Goal: Task Accomplishment & Management: Use online tool/utility

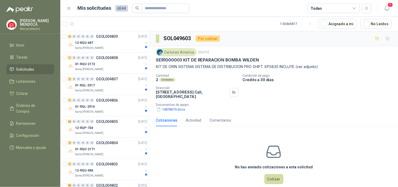
click at [324, 7] on div "Todas" at bounding box center [334, 8] width 53 height 9
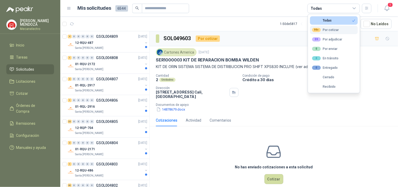
click at [319, 29] on div "99+" at bounding box center [316, 30] width 9 height 4
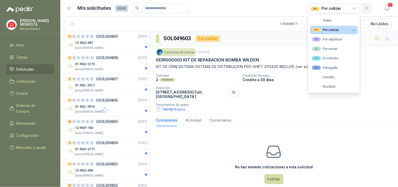
click at [364, 11] on button "button" at bounding box center [366, 8] width 9 height 9
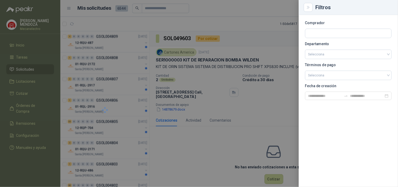
click at [338, 49] on section "Comprador Departamento Selecciona Términos de pago Selecciona Fecha de creación" at bounding box center [348, 60] width 87 height 79
click at [334, 52] on input "search" at bounding box center [349, 54] width 80 height 9
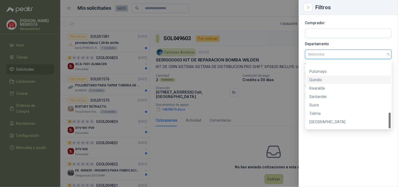
scroll to position [218, 0]
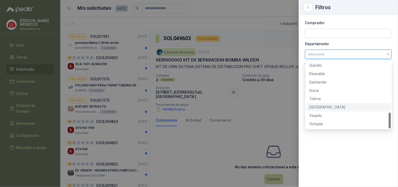
click at [337, 111] on div "[PERSON_NAME][GEOGRAPHIC_DATA]" at bounding box center [349, 107] width 85 height 8
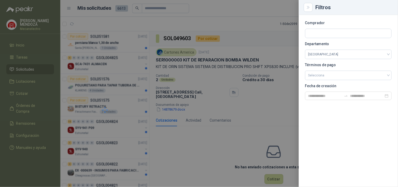
click at [212, 153] on div at bounding box center [199, 93] width 398 height 187
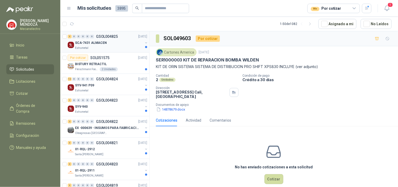
click at [116, 43] on div "SCA-7431 ALMACEN" at bounding box center [109, 43] width 68 height 6
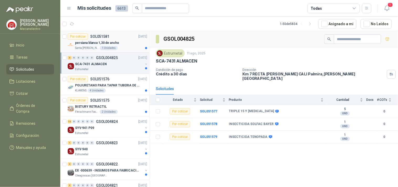
click at [126, 44] on div "persiana blanca 1,30 de ancho" at bounding box center [111, 43] width 72 height 6
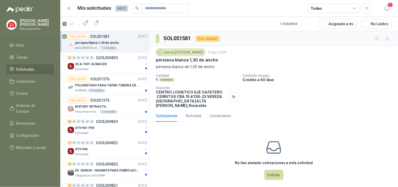
click at [339, 7] on div "Todas" at bounding box center [334, 8] width 53 height 9
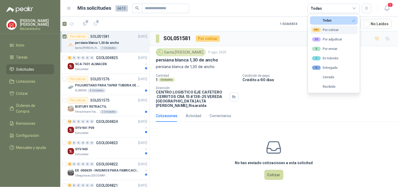
click at [327, 31] on div "99+ Por cotizar" at bounding box center [325, 30] width 27 height 4
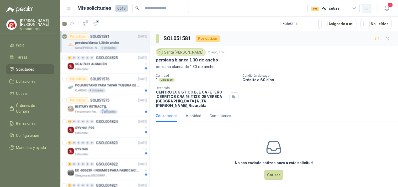
click at [366, 10] on icon "button" at bounding box center [367, 8] width 4 height 4
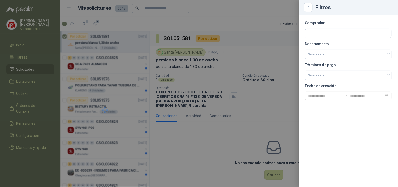
click at [345, 59] on section "Comprador Departamento Selecciona Términos de pago Selecciona Fecha de creación" at bounding box center [348, 60] width 87 height 79
click at [347, 55] on input "search" at bounding box center [349, 54] width 80 height 9
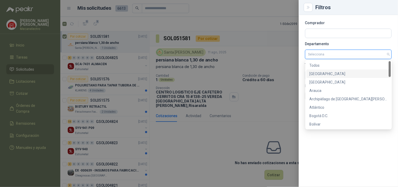
scroll to position [218, 0]
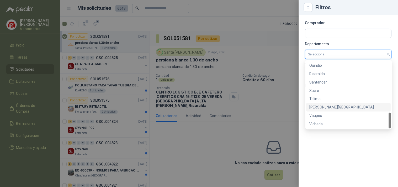
click at [333, 105] on div "[PERSON_NAME][GEOGRAPHIC_DATA]" at bounding box center [349, 107] width 78 height 6
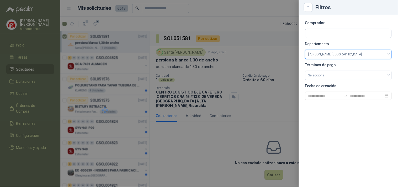
click at [216, 133] on div at bounding box center [199, 93] width 398 height 187
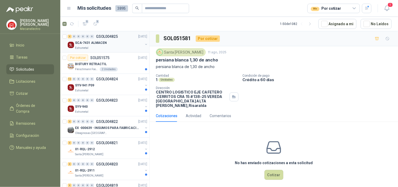
click at [122, 44] on div "SCA-7431 ALMACEN" at bounding box center [109, 43] width 68 height 6
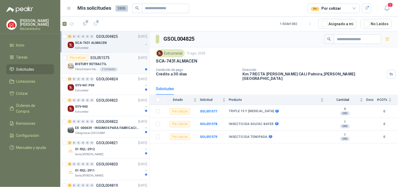
click at [121, 59] on div "Por cotizar SOL051575 [DATE]" at bounding box center [108, 58] width 80 height 6
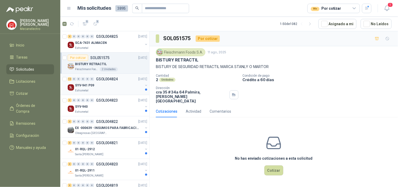
click at [105, 85] on div "SYV-941 P09" at bounding box center [109, 85] width 68 height 6
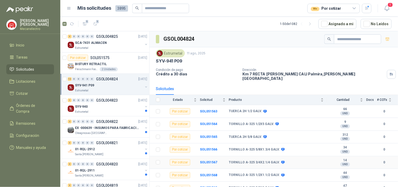
scroll to position [67, 0]
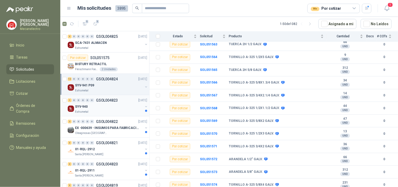
click at [116, 107] on div "SYV-940" at bounding box center [109, 106] width 68 height 6
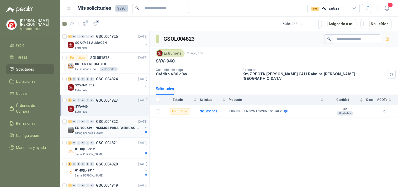
click at [112, 127] on p "EX -000639 - INSUMOS PARA FABRICACION DE MALLA TAM" at bounding box center [107, 128] width 65 height 5
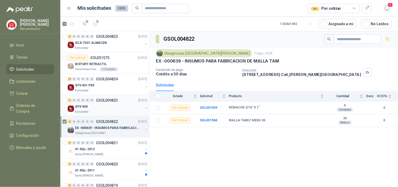
click at [64, 103] on div at bounding box center [64, 105] width 5 height 17
click at [64, 54] on article "Por cotizar SOL051575 [DATE] BISTURY RETRACTIL [PERSON_NAME] Foods S.A. 2 Unida…" at bounding box center [104, 63] width 89 height 21
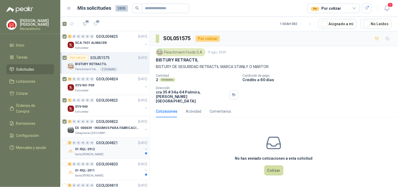
click at [103, 144] on p "GSOL004821" at bounding box center [107, 143] width 22 height 4
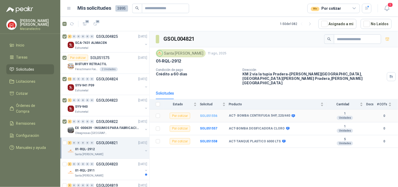
click at [207, 114] on b "SOL051556" at bounding box center [208, 116] width 17 height 4
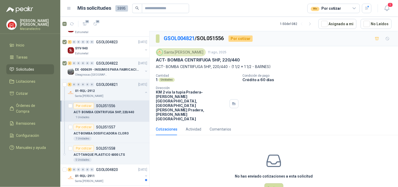
scroll to position [117, 0]
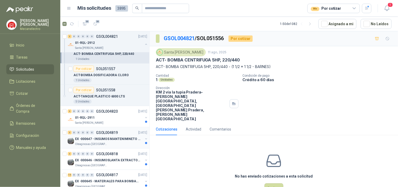
click at [100, 138] on p "EX -000647 - INSUMOS MANTENIMINETO MECANICO" at bounding box center [107, 139] width 65 height 5
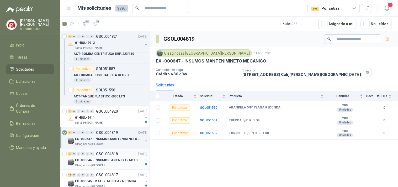
click at [123, 161] on p "EX -000646 - INSUMOSLANTA EXTRACTORA" at bounding box center [107, 160] width 65 height 5
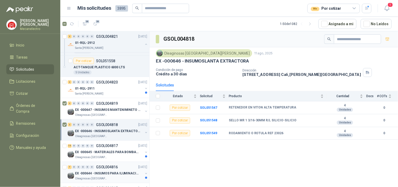
scroll to position [175, 0]
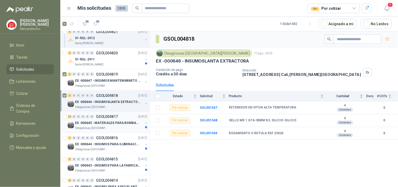
click at [117, 124] on p "EX -000645 - MATERIALES PARA BOMBAS STANDBY PLANTA" at bounding box center [107, 123] width 65 height 5
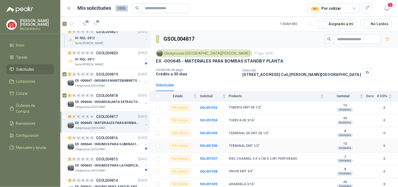
scroll to position [93, 0]
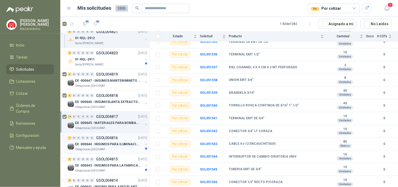
click at [112, 146] on p "EX -000644 - INSUMOS PARA ILUMINACIONN ZONA DE CLA" at bounding box center [107, 144] width 65 height 5
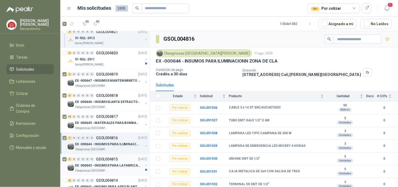
click at [96, 167] on p "EX -000643 - INSUMOS PARA LA FABRICACION DE PLATAF" at bounding box center [107, 165] width 65 height 5
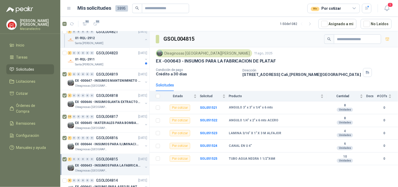
scroll to position [233, 0]
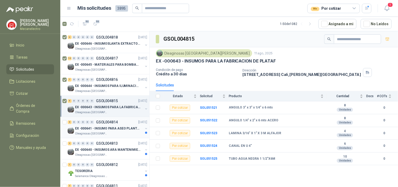
click at [116, 128] on p "EX -000641 - INSUMO PARA ASEO PLANTA EXTRACTORA" at bounding box center [107, 128] width 65 height 5
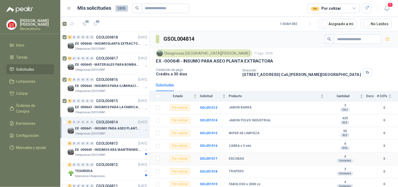
scroll to position [16, 0]
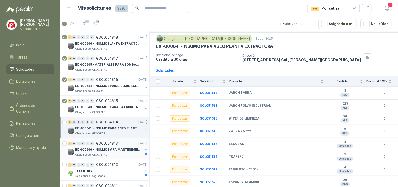
click at [104, 151] on p "EX -000640 - INSUMOS ARA MANTENIMIENTO MECANICO" at bounding box center [107, 150] width 65 height 5
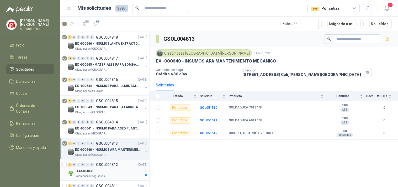
click at [106, 169] on div "TESORERIA" at bounding box center [109, 171] width 68 height 6
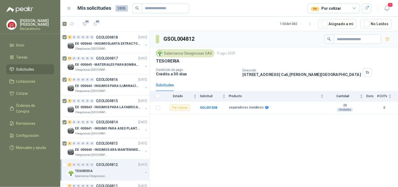
scroll to position [292, 0]
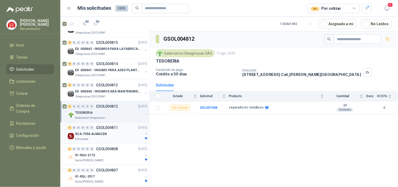
click at [93, 134] on p "SCA-7556 ALMACEN" at bounding box center [91, 134] width 32 height 5
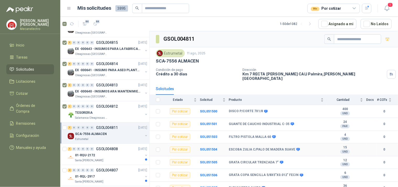
scroll to position [3, 0]
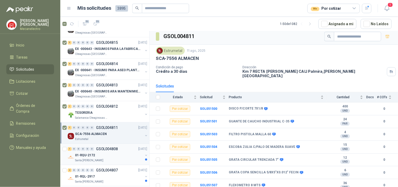
click at [90, 155] on p "01-RQU-2172" at bounding box center [85, 155] width 20 height 5
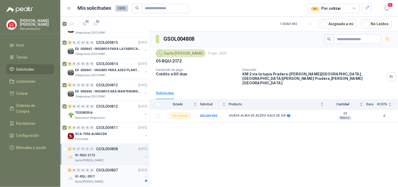
click at [114, 171] on p "GSOL004807" at bounding box center [107, 170] width 22 height 4
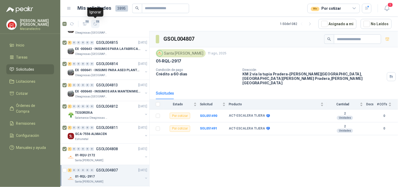
click at [96, 23] on span "72" at bounding box center [97, 21] width 5 height 4
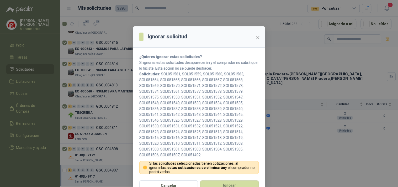
scroll to position [10, 0]
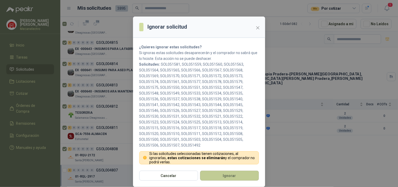
click at [229, 176] on button "Ignorar" at bounding box center [229, 176] width 59 height 10
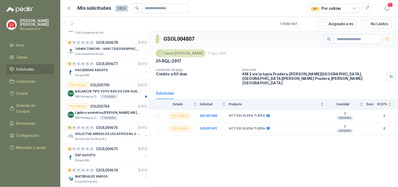
scroll to position [0, 0]
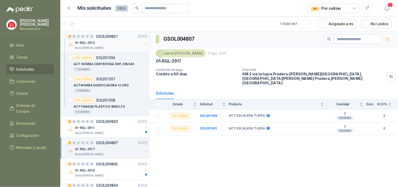
click at [144, 45] on button "button" at bounding box center [146, 44] width 4 height 4
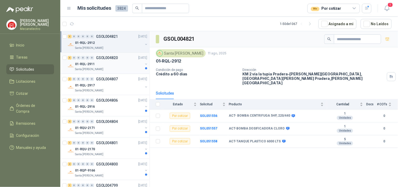
click at [112, 62] on div "01-RQL-2911" at bounding box center [109, 64] width 68 height 6
click at [111, 39] on div "3 0 0 0 0 0 GSOL004821 [DATE]" at bounding box center [108, 36] width 81 height 6
click at [111, 64] on div "01-RQL-2911" at bounding box center [109, 64] width 68 height 6
click at [112, 43] on div "01-RQL-2912" at bounding box center [109, 43] width 68 height 6
click at [114, 64] on div "01-RQL-2911" at bounding box center [109, 64] width 68 height 6
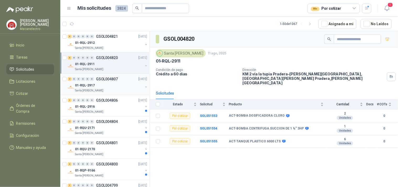
click at [120, 82] on div "2 0 0 0 0 0 GSOL004807 [DATE]" at bounding box center [108, 79] width 81 height 6
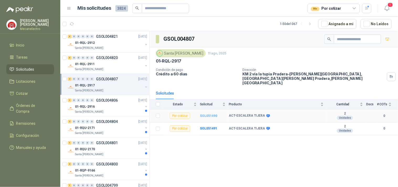
click at [205, 114] on b "SOL051490" at bounding box center [208, 116] width 17 height 4
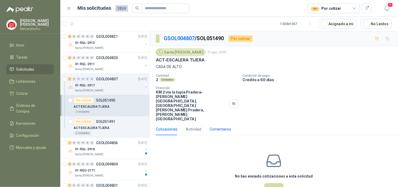
click at [215, 126] on div "Comentarios" at bounding box center [221, 129] width 22 height 6
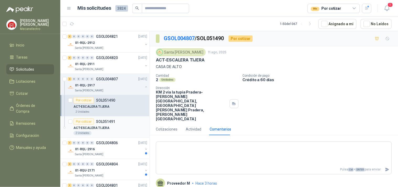
click at [123, 128] on div "ACT-ESCALERA TIJERA" at bounding box center [111, 128] width 74 height 6
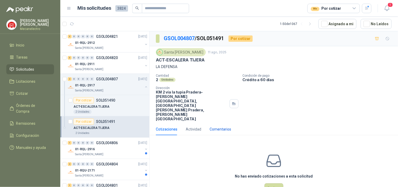
click at [213, 126] on div "Comentarios" at bounding box center [221, 129] width 22 height 6
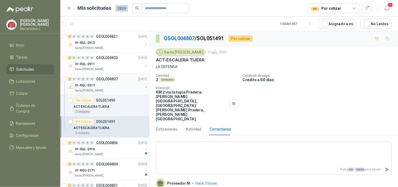
click at [144, 89] on div at bounding box center [146, 87] width 4 height 5
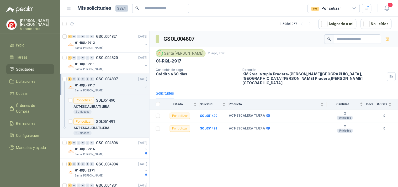
click at [144, 85] on button "button" at bounding box center [146, 87] width 4 height 4
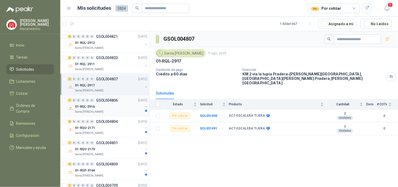
click at [126, 106] on div "01-RQL-2916" at bounding box center [109, 106] width 68 height 6
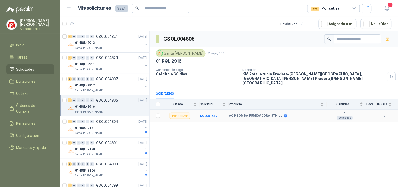
drag, startPoint x: 265, startPoint y: 113, endPoint x: 247, endPoint y: 114, distance: 18.1
click at [264, 114] on td "ACT-BOMBA FUMIGADORA STHILL" at bounding box center [278, 115] width 98 height 13
click at [206, 114] on b "SOL051489" at bounding box center [208, 116] width 17 height 4
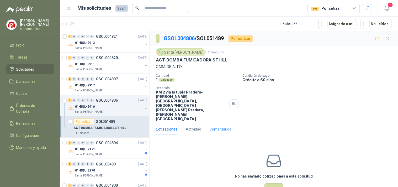
click at [211, 123] on div "Comentarios" at bounding box center [221, 129] width 22 height 12
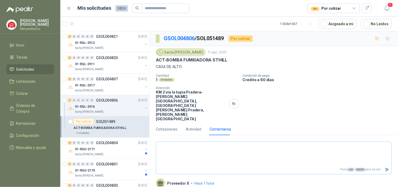
scroll to position [6, 0]
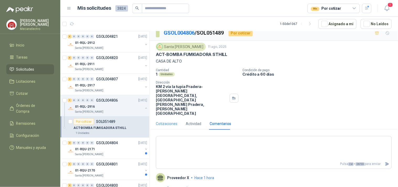
click at [166, 118] on div "Cotizaciones" at bounding box center [167, 124] width 22 height 12
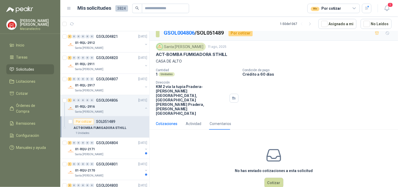
scroll to position [0, 0]
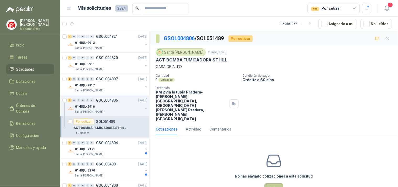
click at [278, 183] on button "Cotizar" at bounding box center [274, 188] width 19 height 10
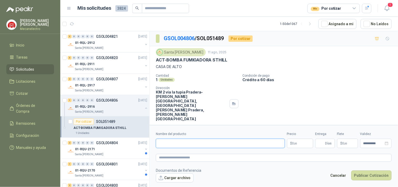
click at [196, 139] on input "Nombre del producto" at bounding box center [220, 143] width 129 height 9
click at [180, 141] on input "**********" at bounding box center [220, 143] width 129 height 9
type input "**********"
click at [393, 78] on p "Crédito a 60 días" at bounding box center [319, 79] width 153 height 4
click at [307, 140] on body "[PERSON_NAME] Mecanelectro Inicio Tareas Solicitudes Licitaciones Cotizar Órden…" at bounding box center [199, 93] width 398 height 187
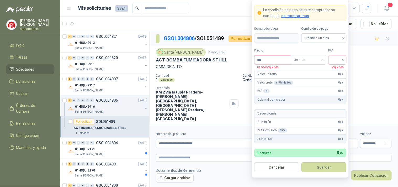
drag, startPoint x: 280, startPoint y: 55, endPoint x: 276, endPoint y: 58, distance: 5.2
click at [279, 56] on div "***" at bounding box center [272, 59] width 37 height 9
click at [276, 58] on input "***" at bounding box center [273, 59] width 36 height 9
type input "**********"
click at [337, 58] on input "search" at bounding box center [338, 59] width 12 height 8
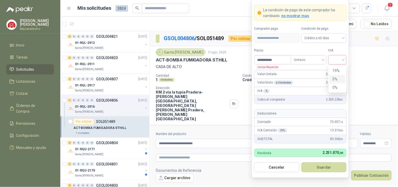
click at [337, 77] on div "5%" at bounding box center [338, 79] width 10 height 6
click at [325, 166] on button "Guardar" at bounding box center [324, 167] width 45 height 10
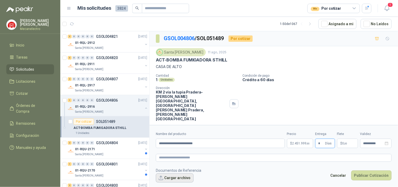
type input "*"
click at [177, 178] on button "Cargar archivo" at bounding box center [175, 177] width 38 height 9
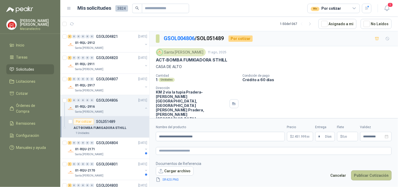
click at [374, 177] on button "Publicar Cotización" at bounding box center [372, 175] width 40 height 10
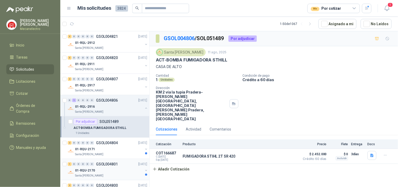
scroll to position [29, 0]
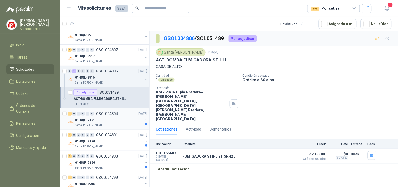
click at [110, 119] on div "01-RQU-2171" at bounding box center [109, 120] width 68 height 6
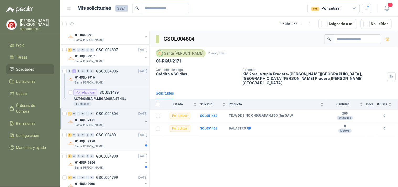
click at [116, 143] on div "01-RQU-2170" at bounding box center [109, 141] width 68 height 6
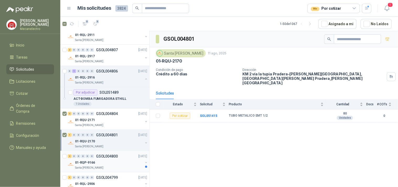
click at [116, 164] on div "01-RQP-9166" at bounding box center [109, 162] width 68 height 6
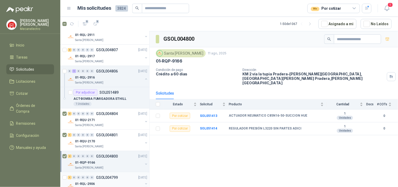
scroll to position [87, 0]
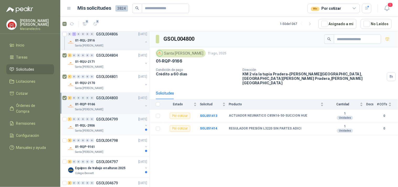
click at [109, 121] on p "GSOL004799" at bounding box center [107, 119] width 22 height 4
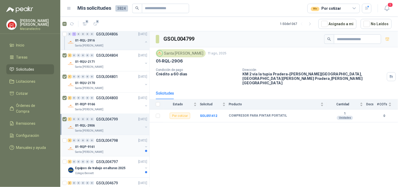
click at [111, 151] on div "Santa [PERSON_NAME]" at bounding box center [109, 152] width 68 height 4
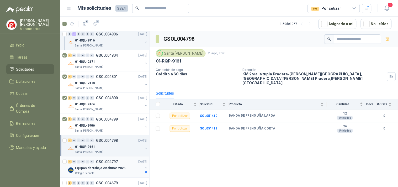
click at [117, 166] on p "Equipos de trabajo en alturas 2025" at bounding box center [100, 168] width 50 height 5
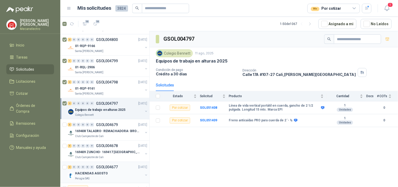
scroll to position [175, 0]
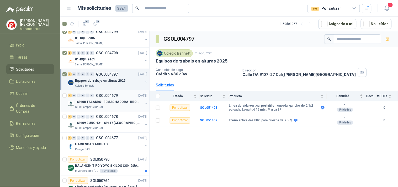
click at [104, 94] on p "GSOL004679" at bounding box center [107, 96] width 22 height 4
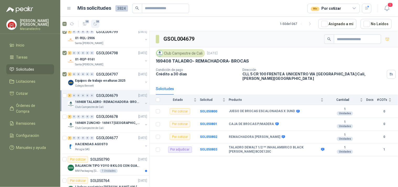
click at [94, 22] on icon "button" at bounding box center [95, 24] width 4 height 4
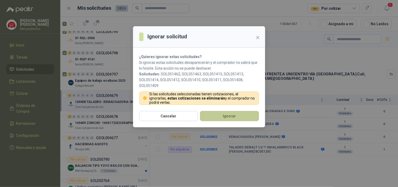
click at [219, 117] on button "Ignorar" at bounding box center [229, 116] width 59 height 10
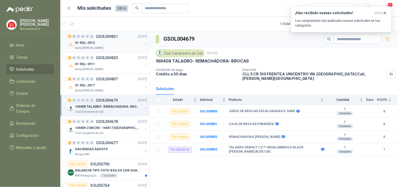
click at [117, 38] on div "3 0 0 0 0 0 GSOL004821 [DATE]" at bounding box center [108, 36] width 81 height 6
